Goal: Information Seeking & Learning: Learn about a topic

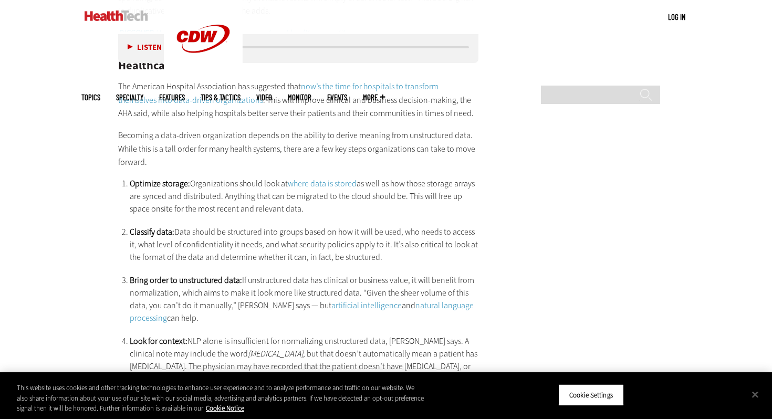
scroll to position [1752, 0]
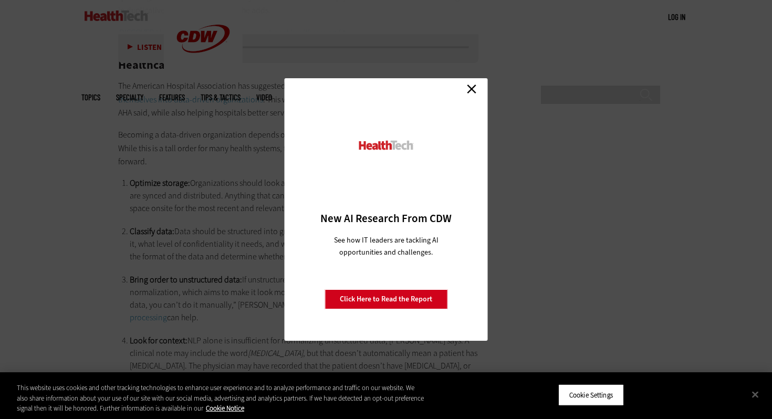
click at [470, 90] on link "Close" at bounding box center [472, 89] width 16 height 16
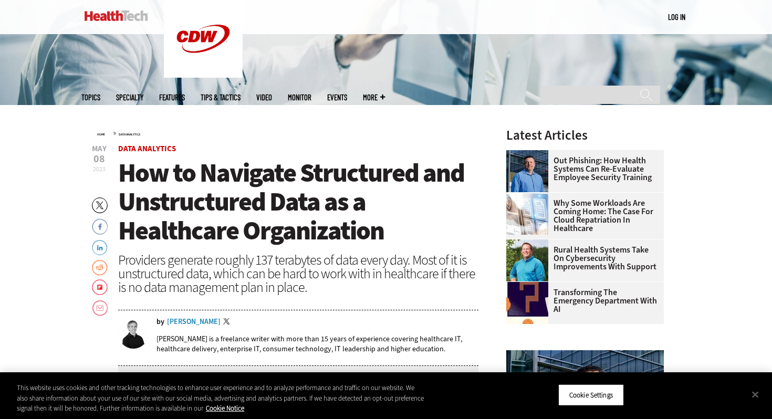
scroll to position [0, 0]
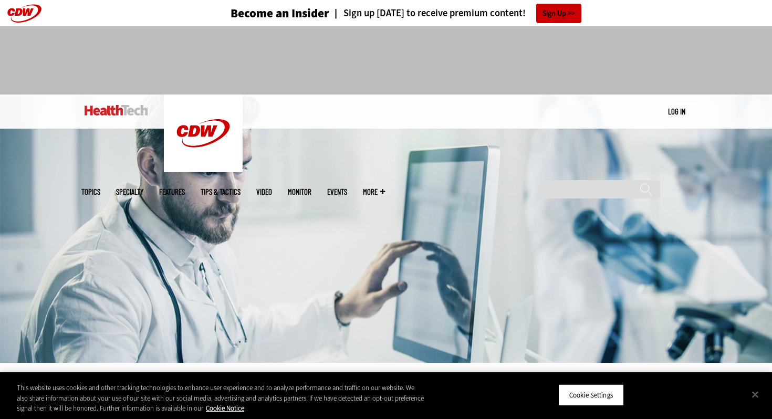
click at [100, 188] on span "Topics" at bounding box center [90, 192] width 19 height 8
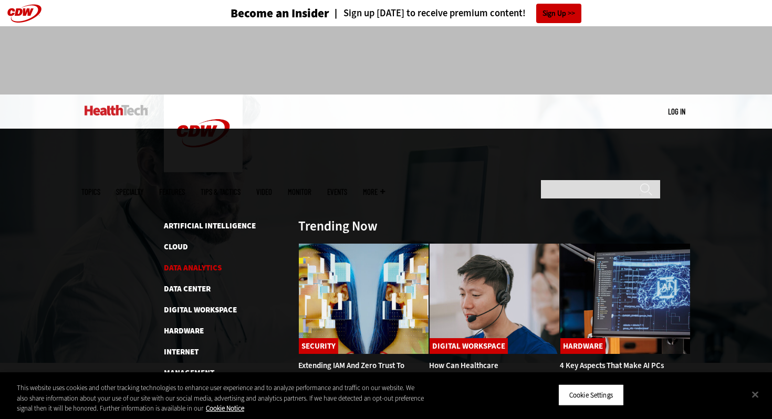
click at [183, 263] on link "Data Analytics" at bounding box center [193, 268] width 58 height 11
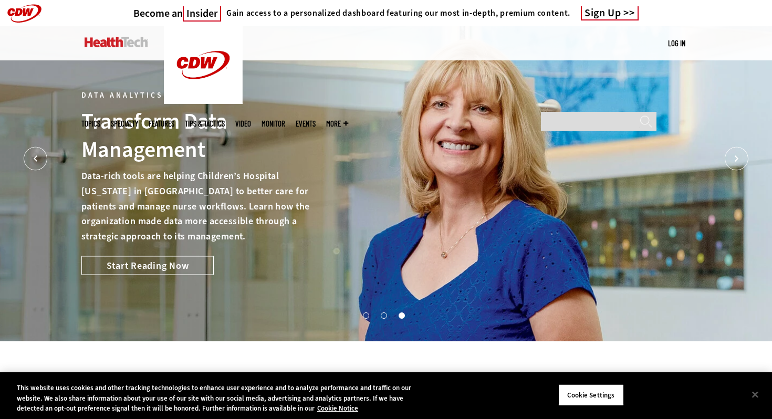
click at [138, 120] on span "Specialty" at bounding box center [124, 124] width 27 height 8
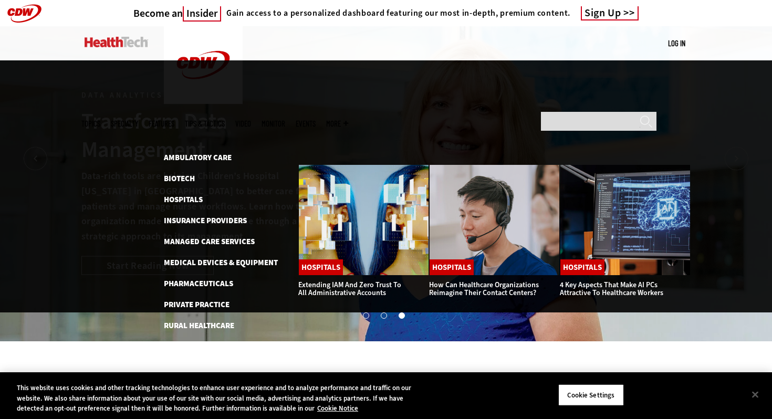
click at [174, 120] on link "Features" at bounding box center [162, 124] width 26 height 8
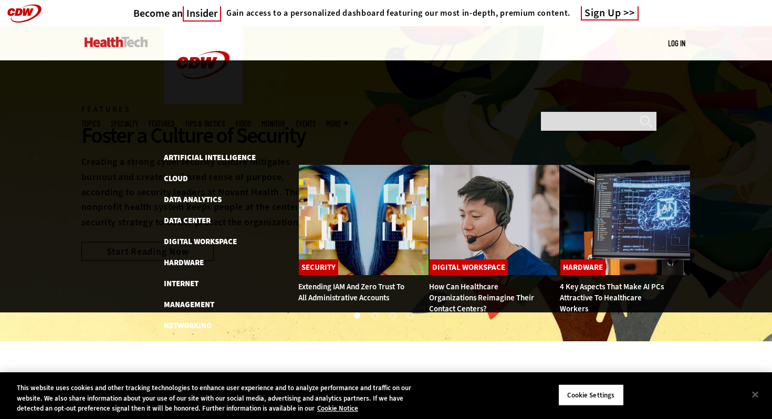
click at [100, 120] on span "Topics" at bounding box center [90, 124] width 19 height 8
click at [184, 215] on link "Data Center" at bounding box center [187, 220] width 47 height 11
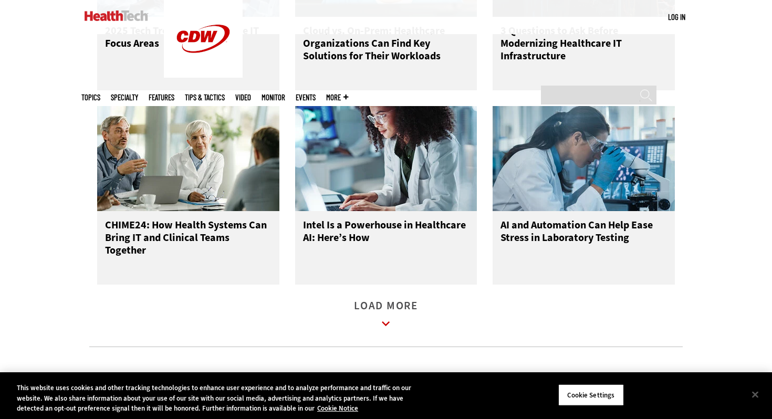
scroll to position [1230, 0]
